Goal: Understand process/instructions

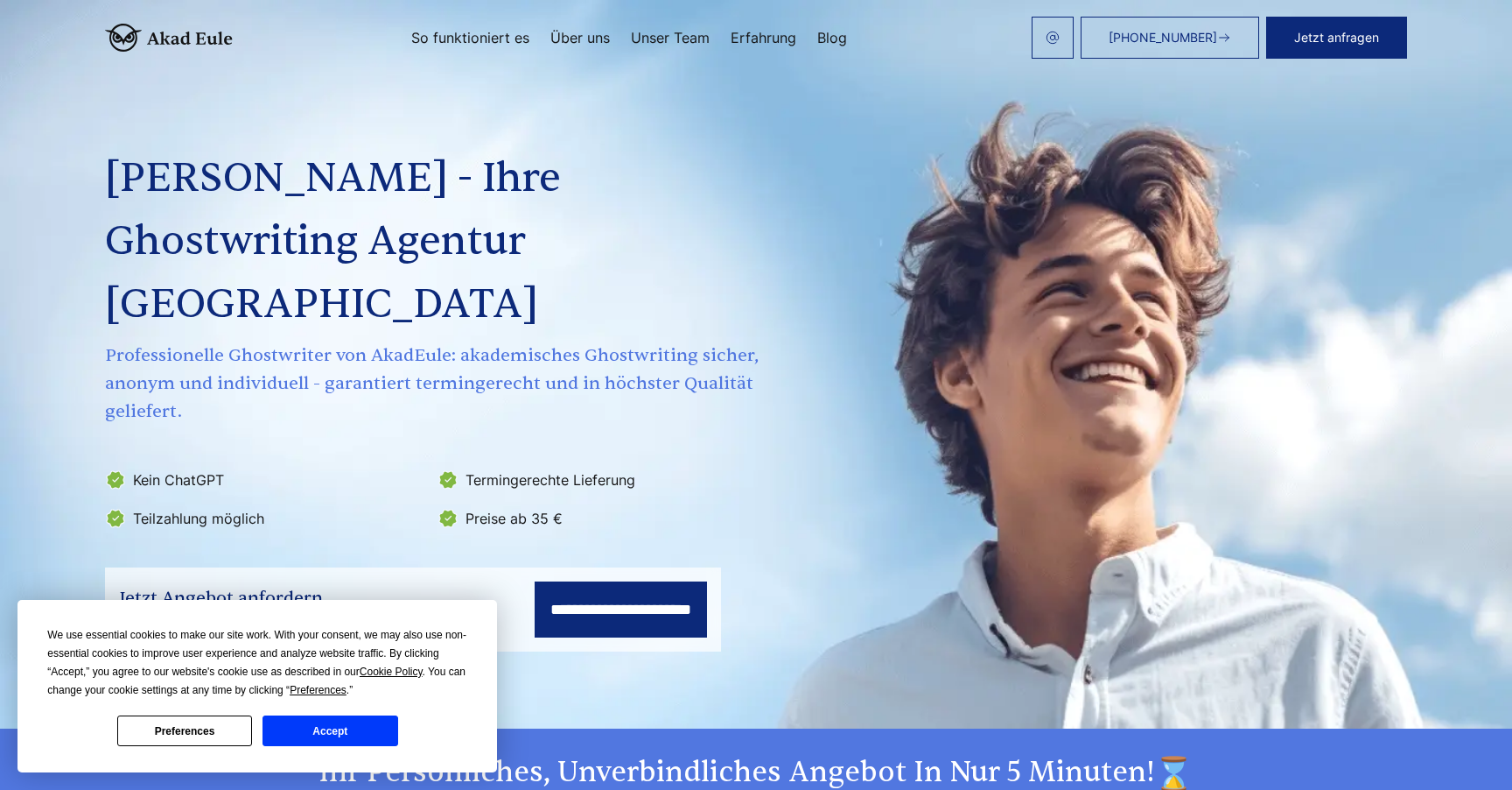
click at [345, 731] on button "Accept" at bounding box center [330, 730] width 134 height 31
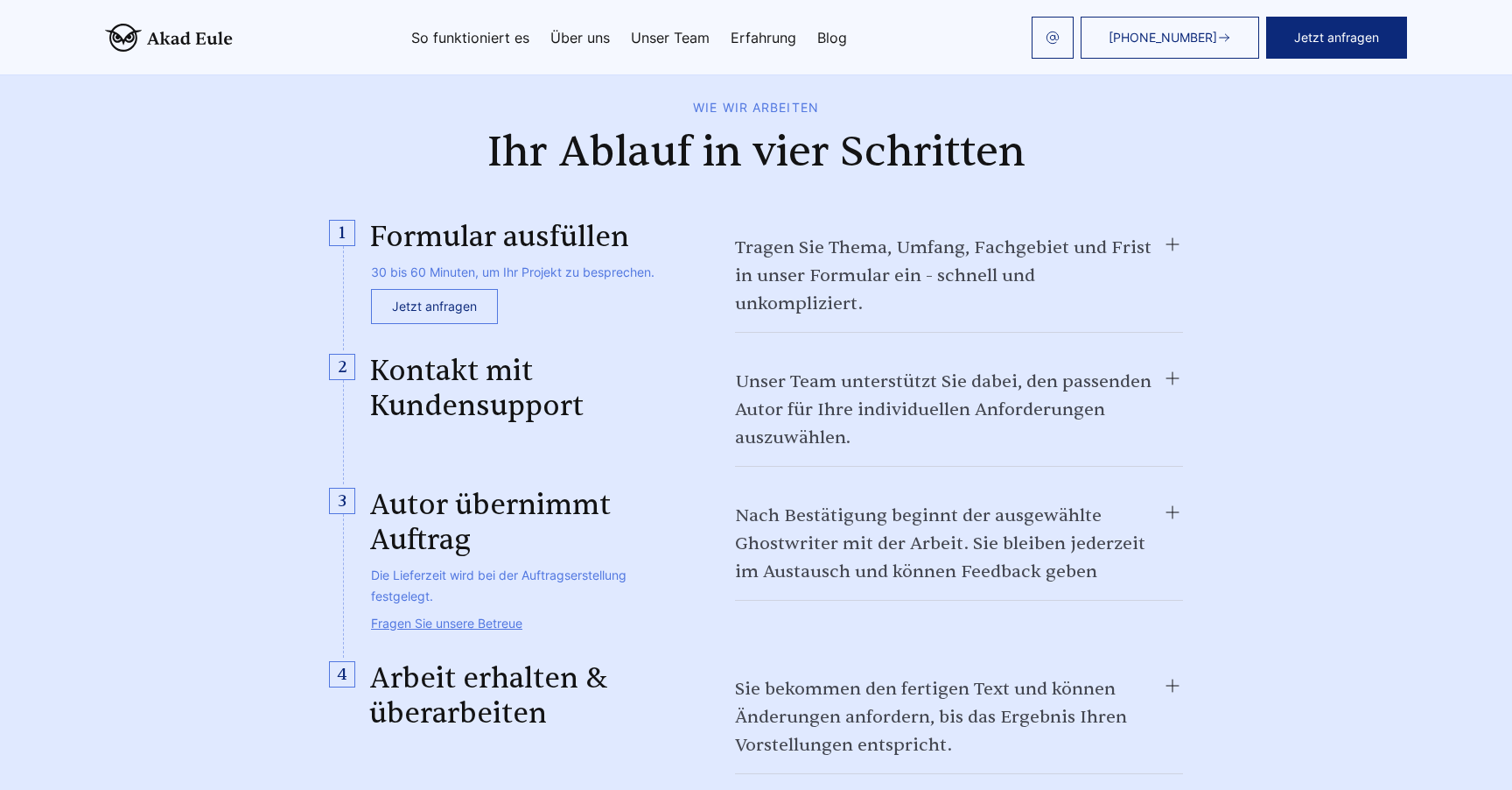
scroll to position [1723, 0]
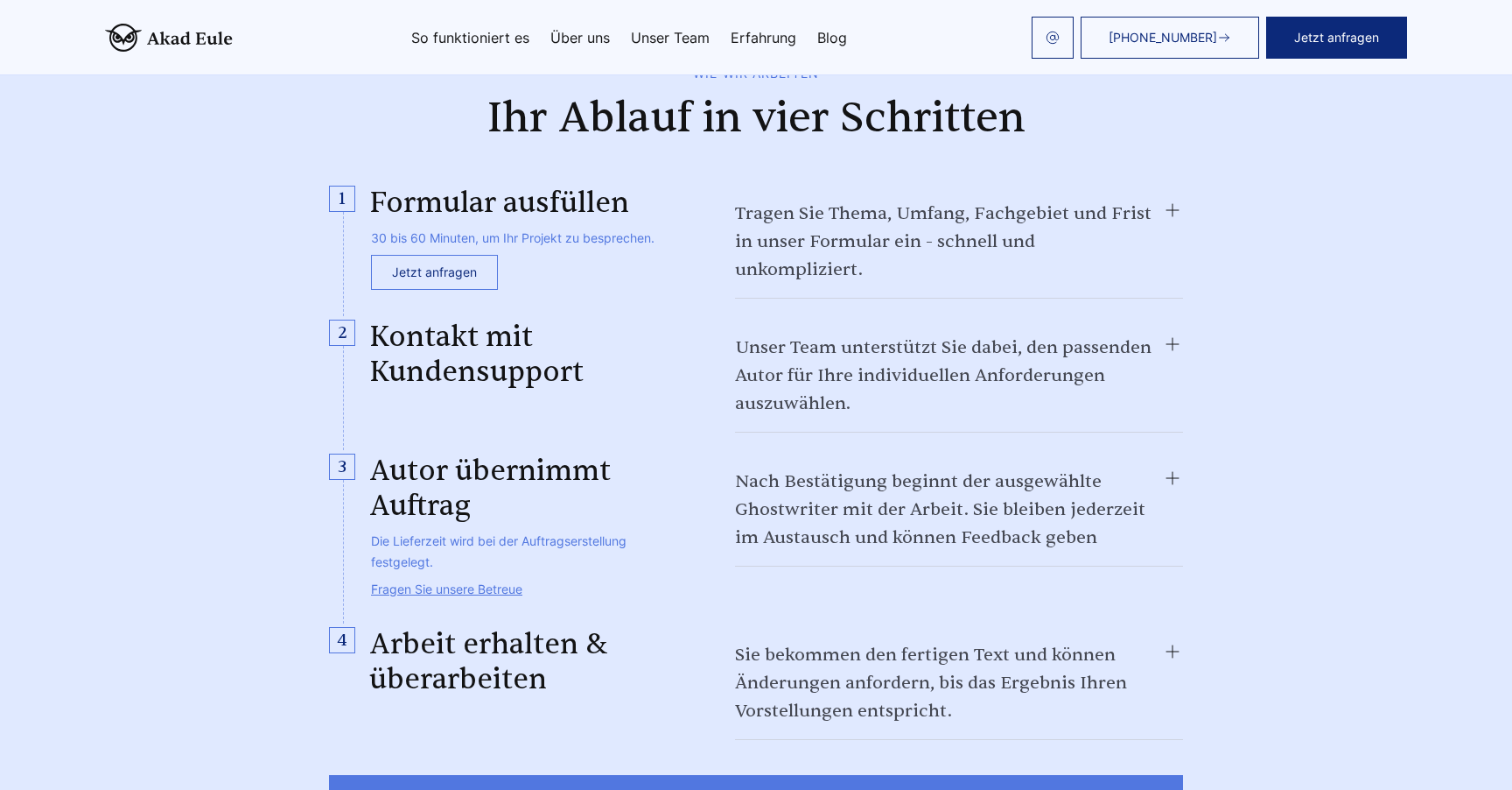
click at [786, 200] on summary "Tragen Sie Thema, Umfang, Fachgebiet und Frist in unser Formular ein - schnell …" at bounding box center [958, 242] width 448 height 84
click at [858, 200] on summary "Tragen Sie Thema, Umfang, Fachgebiet und Frist in unser Formular ein - schnell …" at bounding box center [958, 242] width 448 height 84
click at [980, 200] on details "Tragen Sie Thema, Umfang, Fachgebiet und Frist in unser Formular ein - schnell …" at bounding box center [958, 249] width 448 height 99
click at [981, 200] on summary "Tragen Sie Thema, Umfang, Fachgebiet und Frist in unser Formular ein - schnell …" at bounding box center [958, 242] width 448 height 84
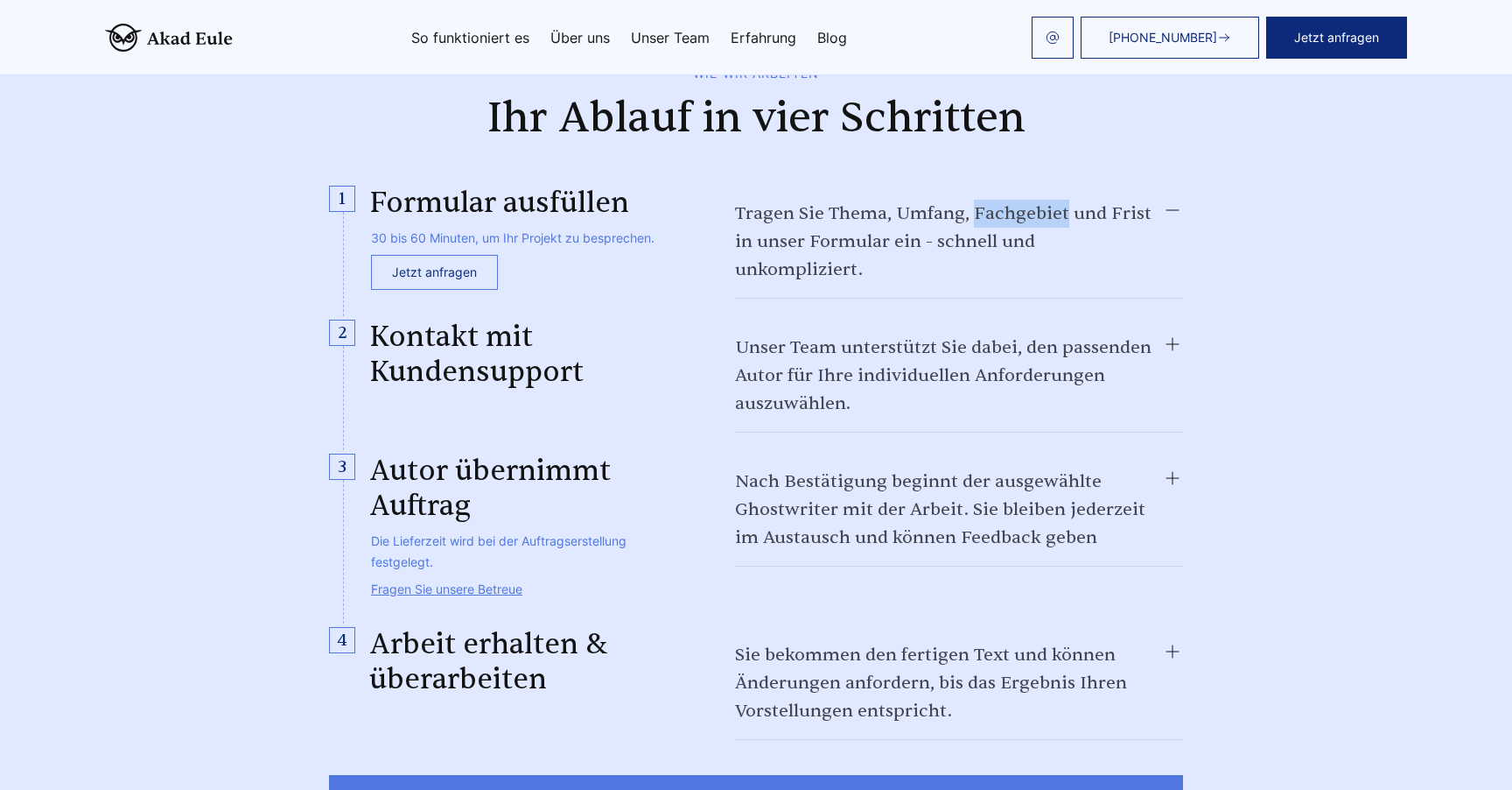
click at [981, 200] on summary "Tragen Sie Thema, Umfang, Fachgebiet und Frist in unser Formular ein - schnell …" at bounding box center [958, 242] width 448 height 84
click at [207, 203] on section "Wie wir arbeiten Ihr Ablauf in vier Schritten Formular ausfüllen 30 bis 60 Minu…" at bounding box center [756, 562] width 1512 height 1102
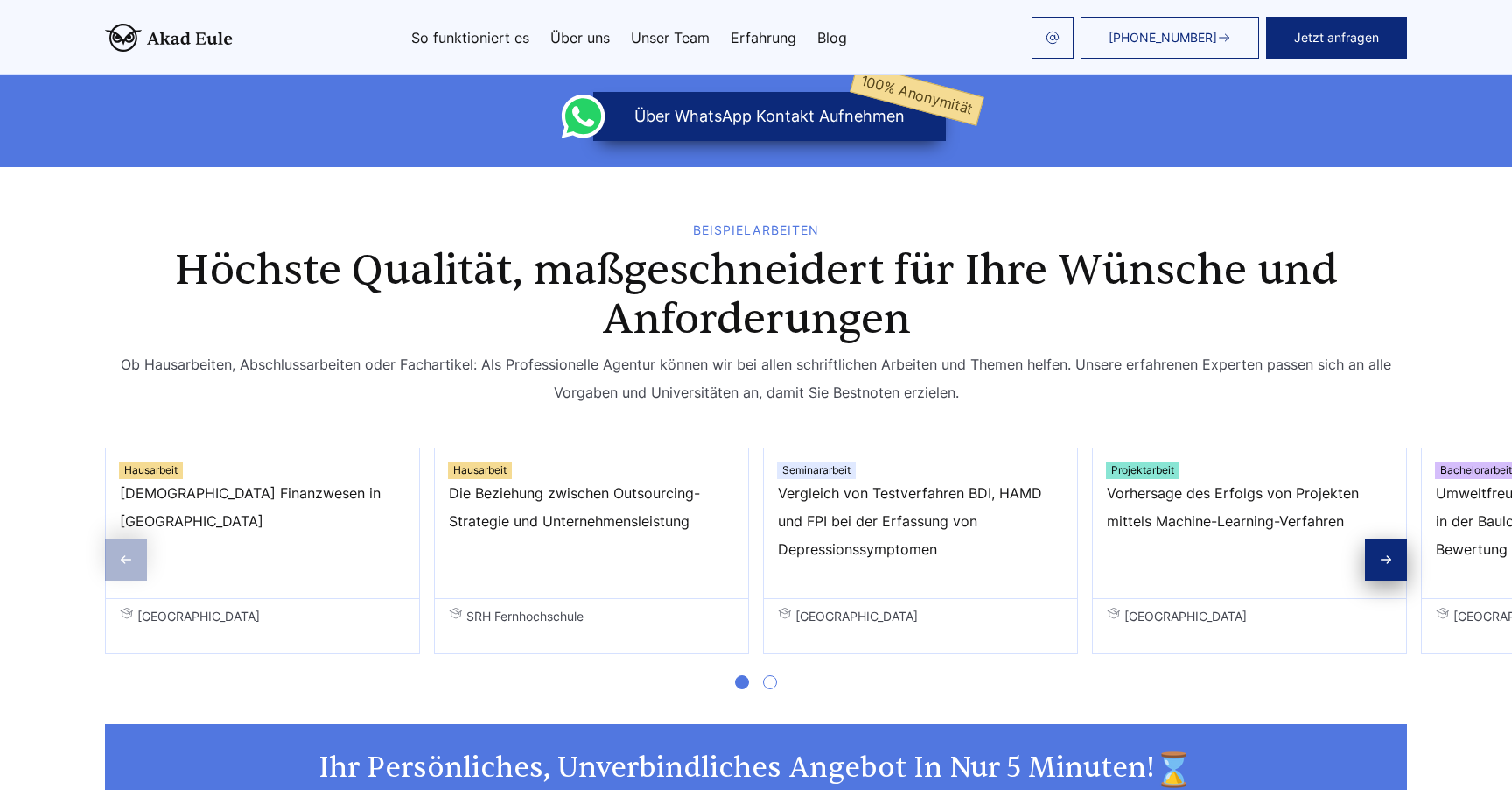
scroll to position [505, 0]
